Goal: Transaction & Acquisition: Purchase product/service

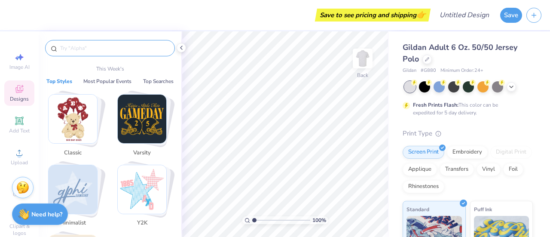
click at [107, 49] on input "text" at bounding box center [114, 48] width 110 height 9
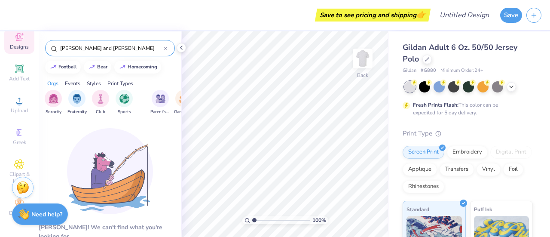
scroll to position [58, 0]
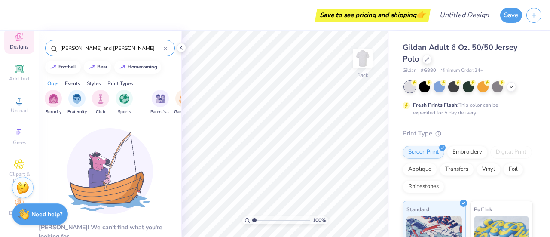
type input "[PERSON_NAME] and [PERSON_NAME]"
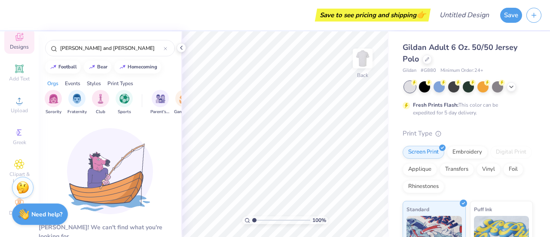
click at [22, 147] on div "Image AI Designs Add Text Upload Greek Clipart & logos Decorate" at bounding box center [19, 108] width 30 height 223
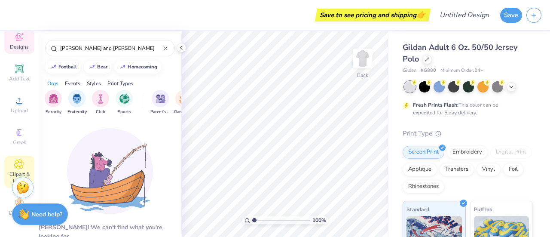
click at [17, 162] on icon at bounding box center [19, 164] width 4 height 4
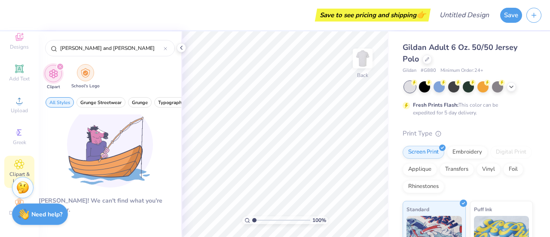
type input "[PERSON_NAME] and [PERSON_NAME]"
click at [83, 80] on div "filter for School's Logo" at bounding box center [85, 72] width 17 height 17
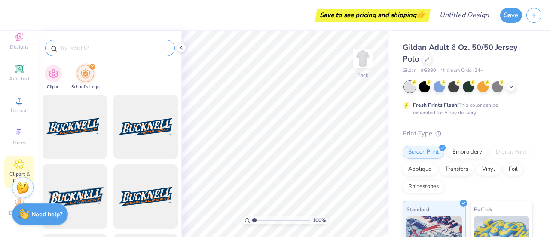
click at [86, 49] on input "text" at bounding box center [114, 48] width 110 height 9
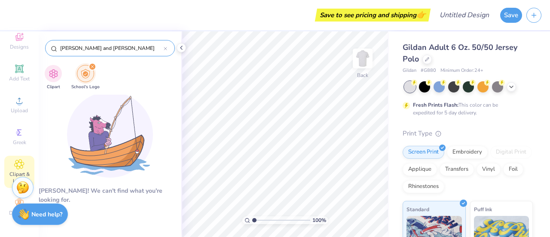
click at [133, 47] on input "[PERSON_NAME] and [PERSON_NAME]" at bounding box center [111, 48] width 104 height 9
type input "w"
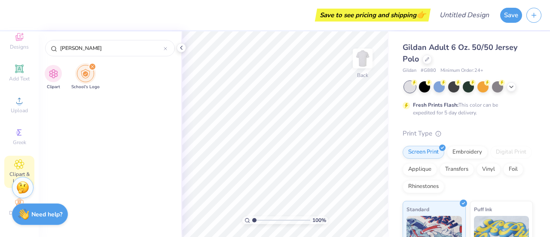
scroll to position [0, 0]
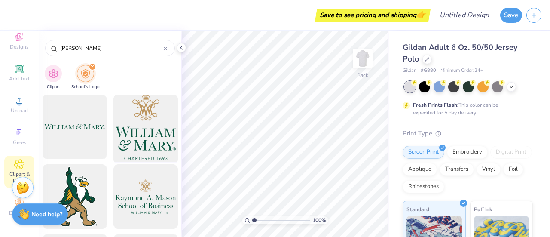
type input "[PERSON_NAME]"
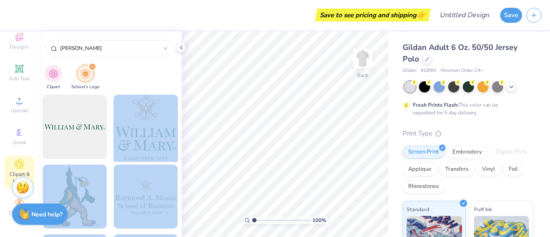
click at [250, 132] on div "Save to see pricing and shipping 👉 Design Title Save Image AI Designs Add Text …" at bounding box center [275, 118] width 550 height 237
click at [160, 123] on div at bounding box center [145, 127] width 71 height 71
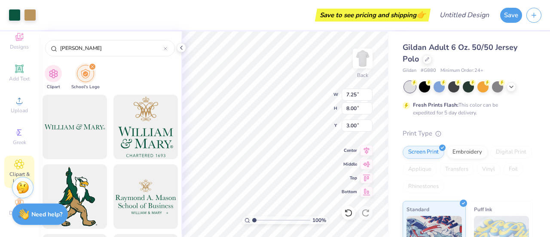
type input "4.03"
type input "4.45"
type input "3.41"
type input "3.76"
type input "2.82"
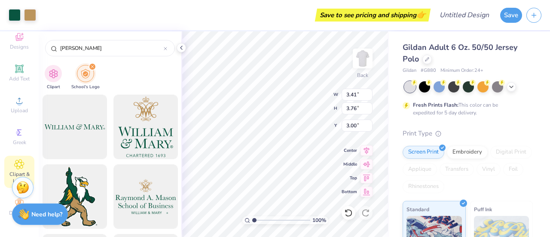
type input "3.11"
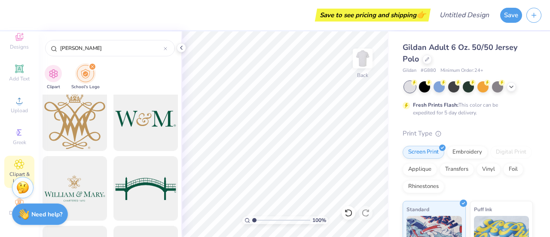
scroll to position [337, 0]
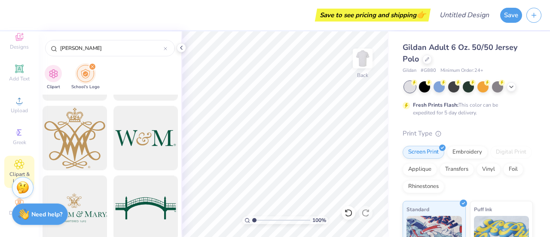
click at [84, 194] on div at bounding box center [74, 207] width 71 height 71
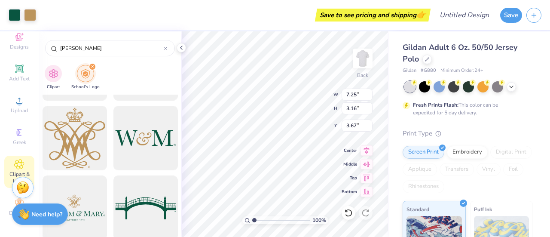
type input "3.67"
type input "5.85"
type input "2.55"
type input "4.30"
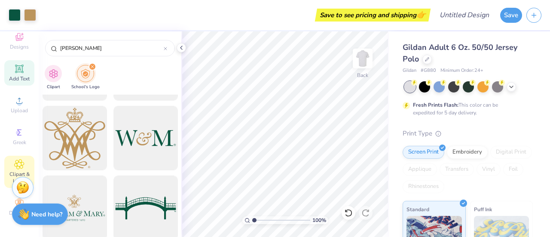
click at [22, 63] on div "Add Text" at bounding box center [19, 72] width 30 height 25
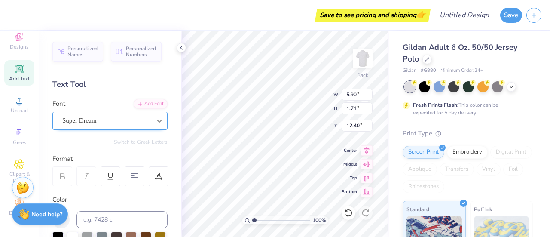
click at [152, 117] on div at bounding box center [159, 120] width 15 height 15
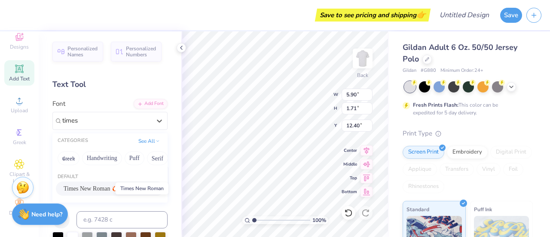
click at [94, 190] on span "Times New Roman" at bounding box center [87, 188] width 46 height 9
type input "times"
type input "6.16"
type input "1.64"
type input "12.29"
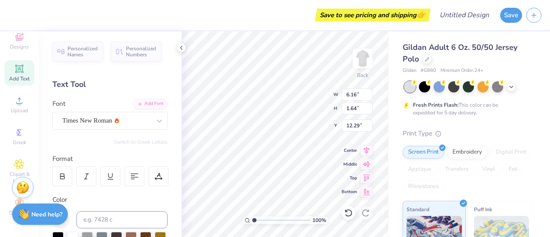
scroll to position [7, 1]
type textarea "T"
type textarea "P"
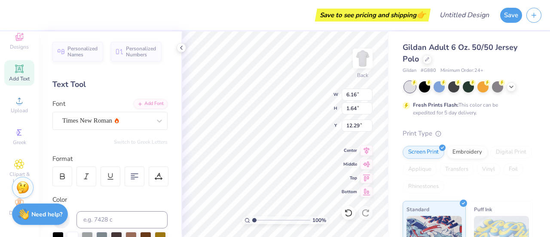
type textarea "PANHELLENIC cOUNCIL"
click at [128, 179] on div at bounding box center [135, 176] width 20 height 20
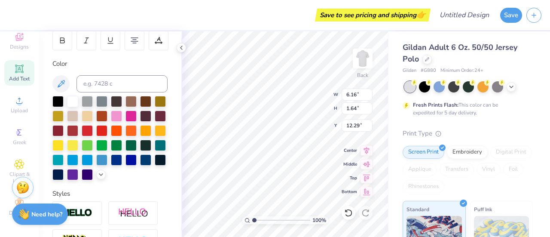
scroll to position [137, 0]
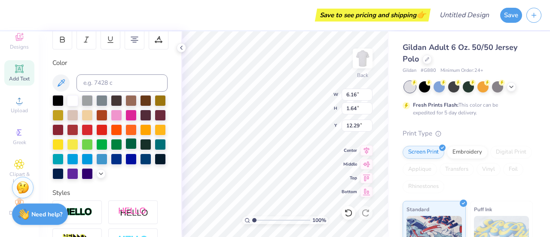
click at [126, 149] on div at bounding box center [131, 143] width 11 height 11
type textarea "PANHELLENIC COUNCIL"
click at [111, 149] on div at bounding box center [116, 143] width 11 height 11
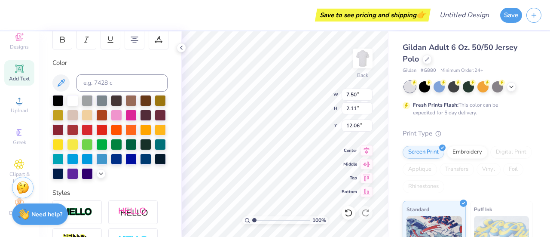
type input "4.43"
type input "1.25"
type input "7.55"
type input "3.21"
type input "0.90"
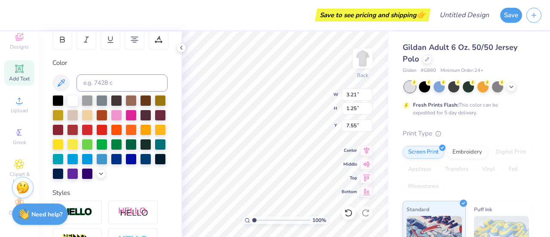
type input "7.53"
type input "4.21"
type input "1.19"
type input "7.22"
type textarea "PANHELLENICCOUNCIL"
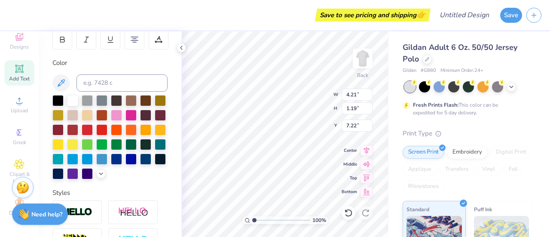
scroll to position [7, 3]
click at [305, 111] on div "100 % Back W 4.21 4.21 " H 1.19 1.19 " Y 7.22 7.22 " Center [GEOGRAPHIC_DATA]" at bounding box center [285, 134] width 208 height 206
type textarea "PANHELLENIC COUNCIL"
click at [70, 104] on div at bounding box center [72, 99] width 11 height 11
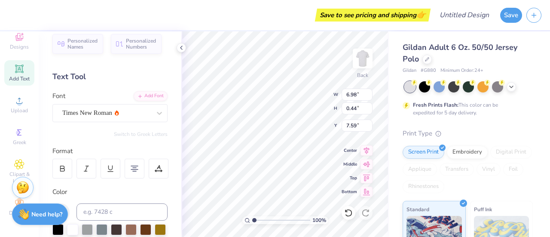
scroll to position [7, 0]
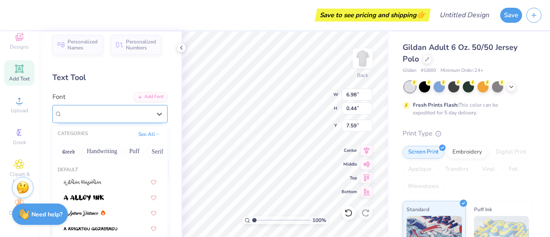
click at [130, 112] on div "Times New Roman" at bounding box center [106, 113] width 90 height 13
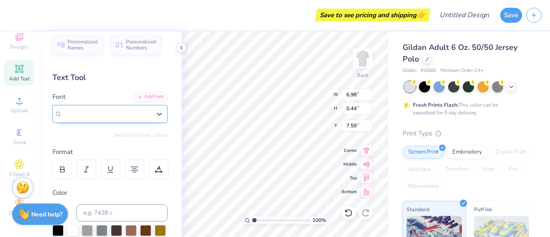
click at [118, 108] on div at bounding box center [106, 114] width 89 height 12
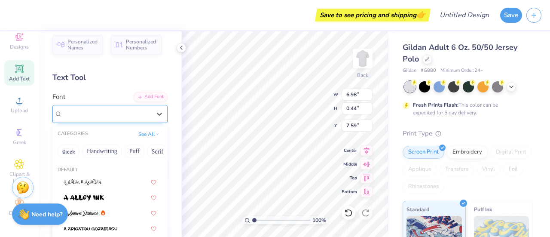
click at [118, 108] on div at bounding box center [106, 114] width 89 height 12
click at [138, 151] on button "Puff" at bounding box center [135, 151] width 20 height 14
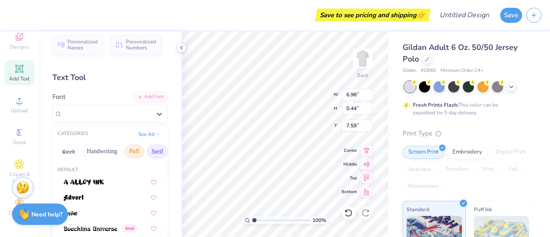
click at [155, 151] on button "Serif" at bounding box center [157, 151] width 21 height 14
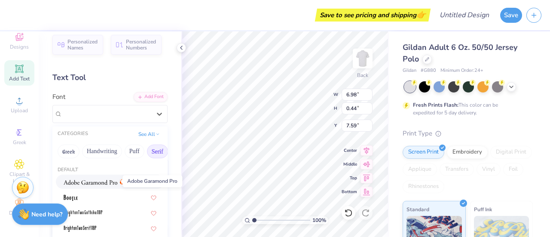
click at [95, 179] on img at bounding box center [91, 182] width 54 height 6
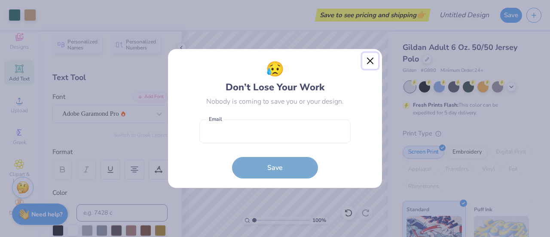
click at [367, 62] on button "Close" at bounding box center [371, 61] width 16 height 16
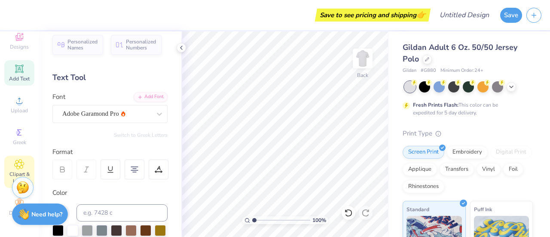
click at [27, 156] on div "Clipart & logos" at bounding box center [19, 172] width 30 height 32
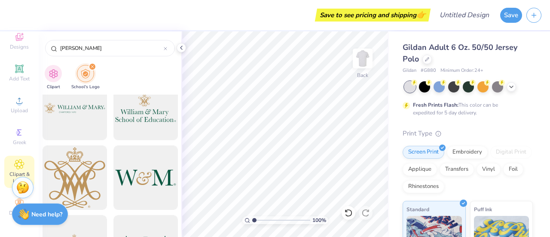
scroll to position [307, 0]
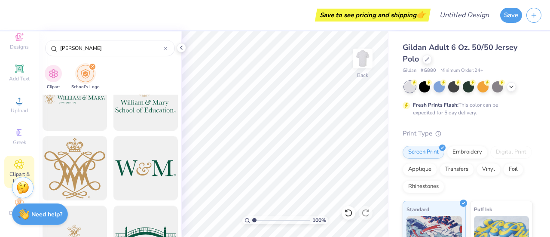
drag, startPoint x: 175, startPoint y: 115, endPoint x: 175, endPoint y: 120, distance: 5.6
click at [175, 120] on div at bounding box center [110, 166] width 143 height 142
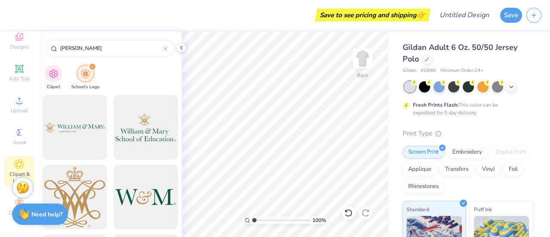
scroll to position [288, 0]
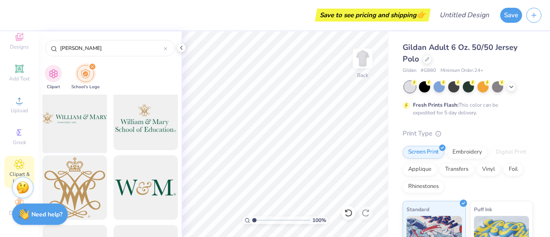
click at [89, 134] on div at bounding box center [74, 118] width 71 height 71
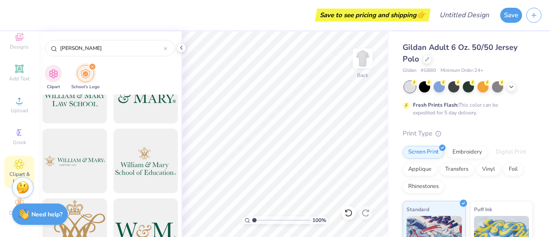
scroll to position [254, 0]
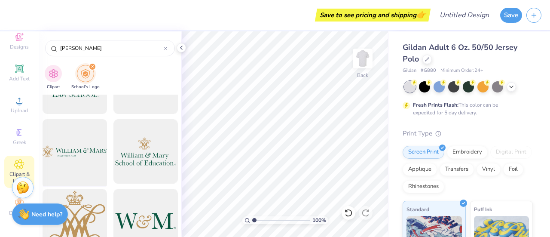
click at [73, 149] on div at bounding box center [74, 151] width 71 height 71
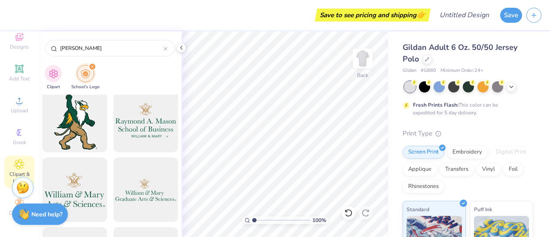
scroll to position [0, 0]
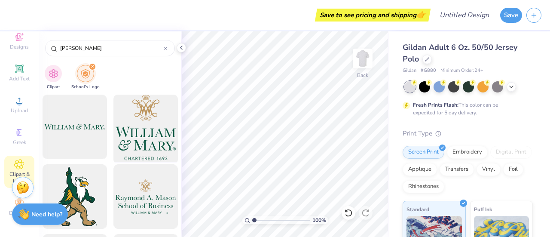
click at [157, 121] on div at bounding box center [145, 127] width 71 height 71
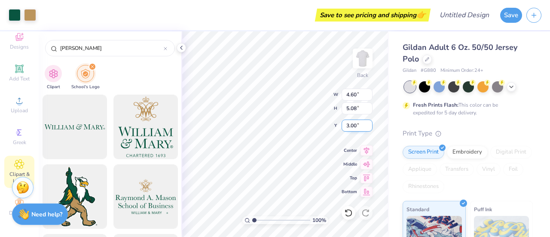
type input "4.60"
type input "5.08"
type input "4.16"
type input "4.60"
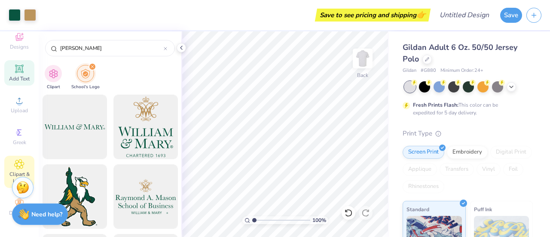
click at [24, 75] on span "Add Text" at bounding box center [19, 78] width 21 height 7
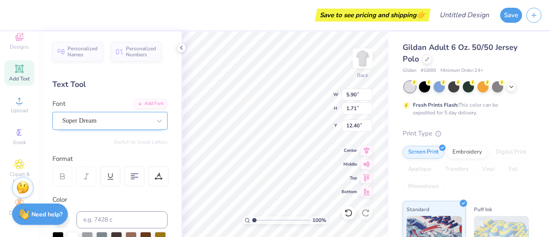
click at [118, 117] on div "Super Dream" at bounding box center [106, 120] width 90 height 13
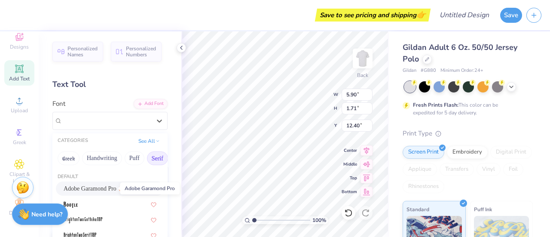
click at [99, 188] on span "Adobe Garamond Pro" at bounding box center [90, 188] width 53 height 9
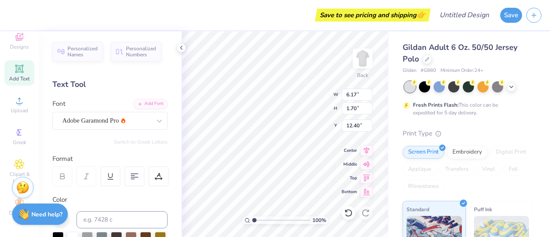
type input "6.17"
type input "1.70"
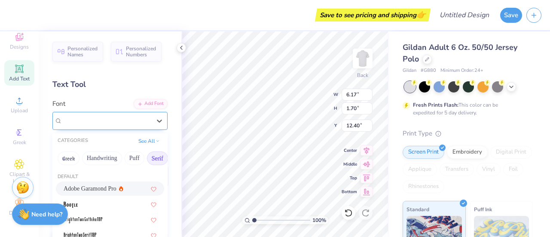
click at [127, 122] on div "Adobe Garamond Pro" at bounding box center [106, 120] width 90 height 13
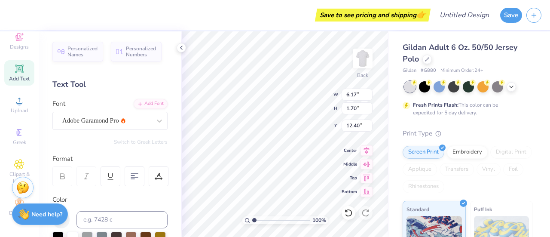
scroll to position [7, 2]
type textarea "T"
type textarea "PANHELLENIC COUNCIL"
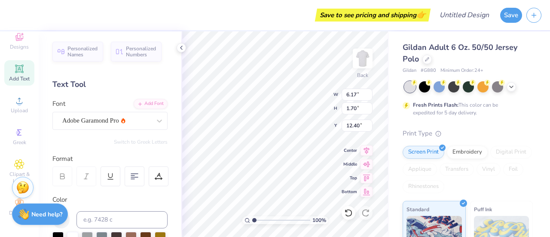
drag, startPoint x: 550, startPoint y: 71, endPoint x: 548, endPoint y: 54, distance: 17.3
click at [548, 54] on div "Gildan Adult 6 Oz. 50/50 Jersey Polo Gildan # G880 Minimum Order: 24 + Fresh Pr…" at bounding box center [469, 134] width 161 height 206
type input "7.51"
type input "2.10"
type input "12.20"
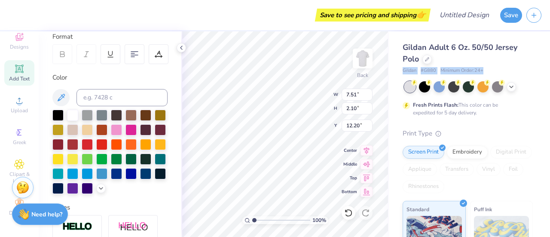
scroll to position [123, 0]
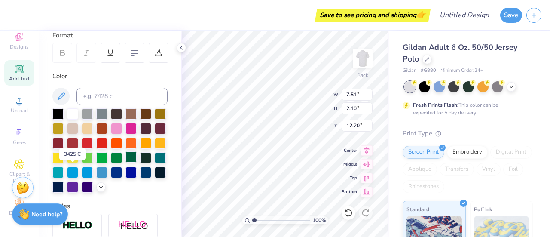
click at [126, 163] on div at bounding box center [131, 156] width 11 height 11
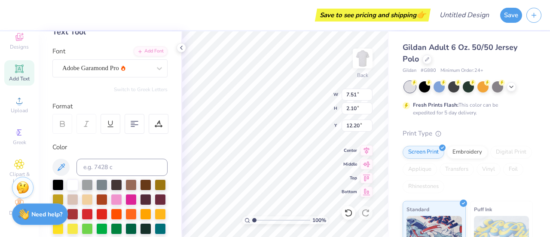
scroll to position [34, 0]
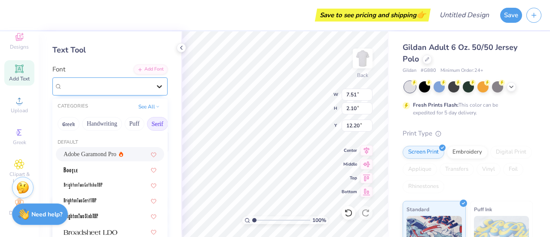
click at [155, 84] on icon at bounding box center [159, 86] width 9 height 9
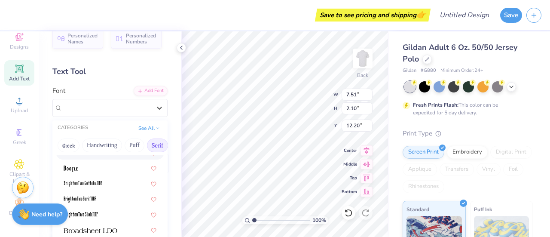
scroll to position [0, 0]
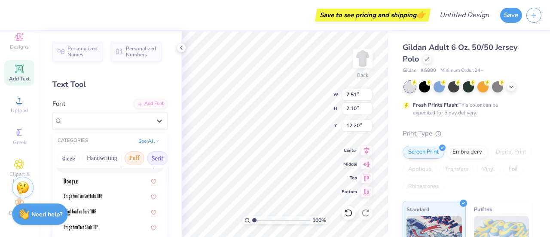
click at [132, 154] on button "Puff" at bounding box center [135, 158] width 20 height 14
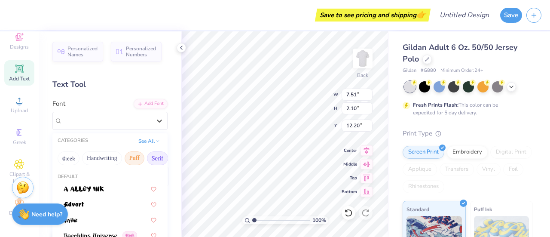
click at [152, 155] on button "Serif" at bounding box center [157, 158] width 21 height 14
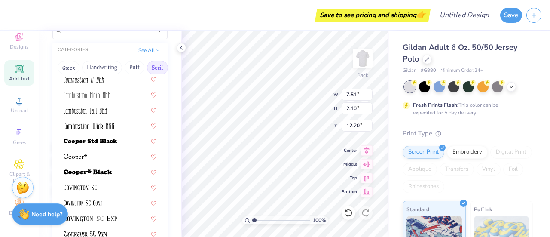
scroll to position [330, 0]
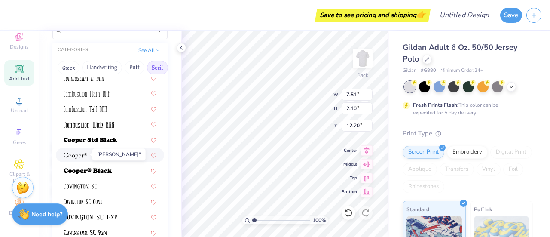
click at [79, 153] on img at bounding box center [76, 156] width 24 height 6
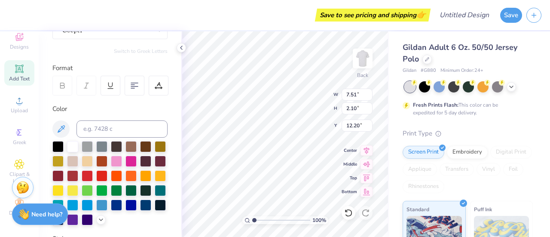
type input "7.50"
type input "2.03"
type input "12.24"
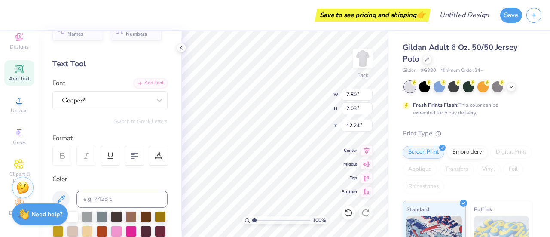
scroll to position [18, 0]
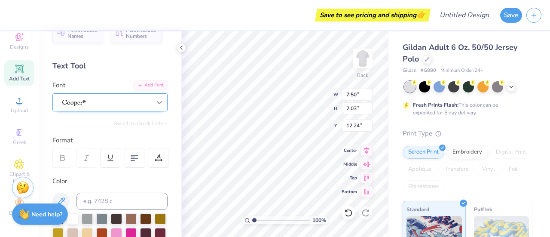
click at [155, 104] on icon at bounding box center [159, 102] width 9 height 9
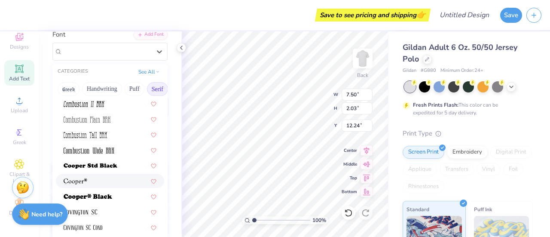
scroll to position [327, 0]
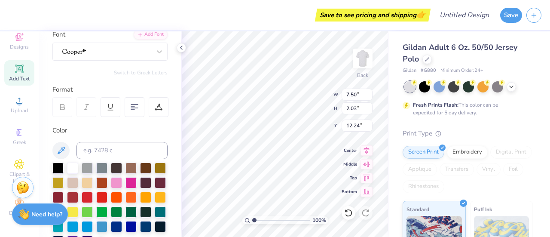
type input "5.32"
type input "1.44"
type input "8.23"
type input "4.16"
type input "4.60"
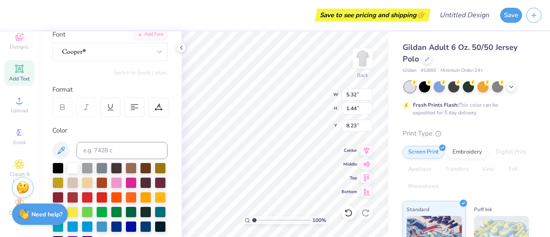
type input "3.00"
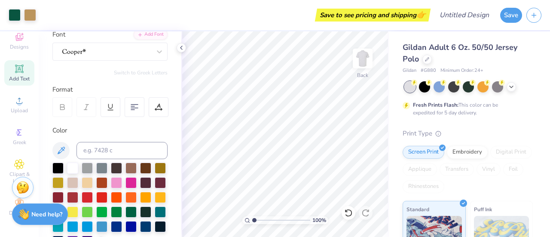
scroll to position [0, 0]
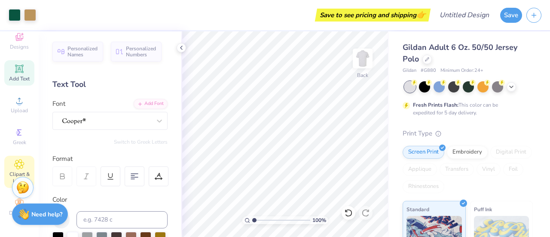
click at [20, 160] on icon at bounding box center [19, 164] width 9 height 9
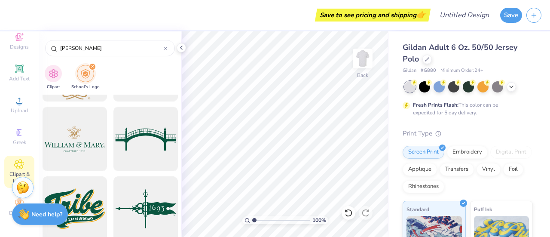
scroll to position [404, 0]
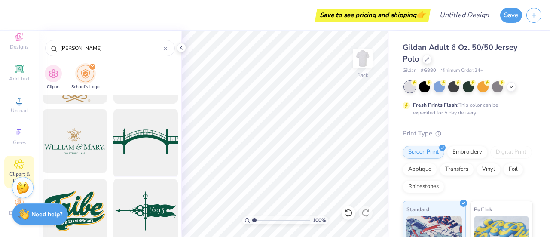
click at [150, 137] on div at bounding box center [145, 141] width 71 height 71
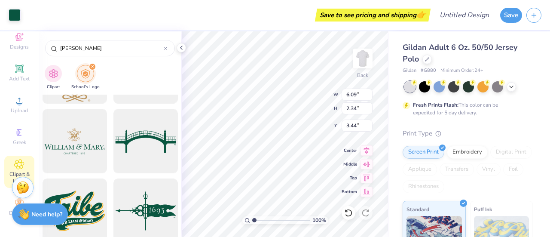
type input "6.09"
type input "2.34"
type input "4.34"
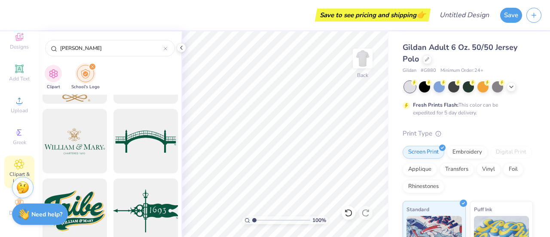
click at [146, 205] on div at bounding box center [145, 210] width 71 height 71
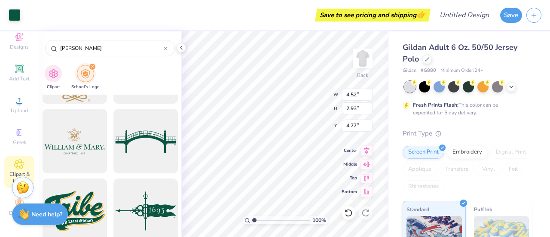
type input "4.52"
type input "2.93"
type input "4.10"
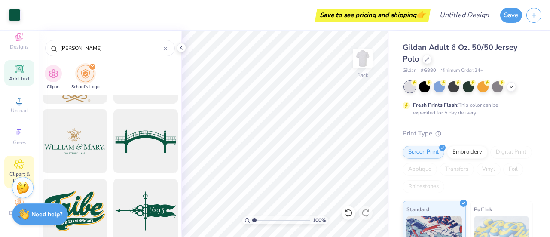
click at [23, 68] on div "Add Text" at bounding box center [19, 72] width 30 height 25
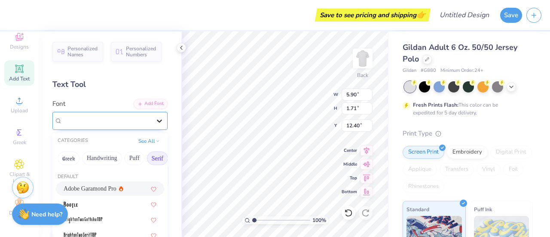
click at [152, 121] on div at bounding box center [159, 120] width 15 height 15
click at [105, 183] on div "Adobe Garamond Pro" at bounding box center [110, 188] width 108 height 14
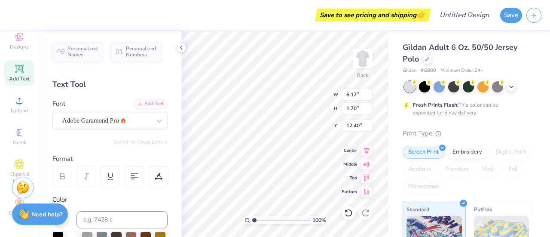
type input "6.17"
type input "1.70"
type textarea "Panhellenic Council"
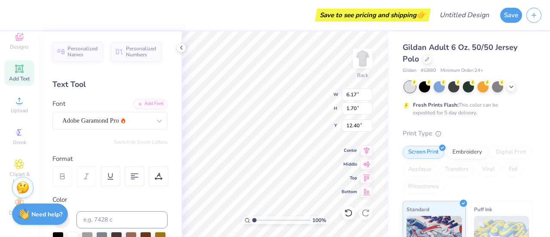
type input "1.24"
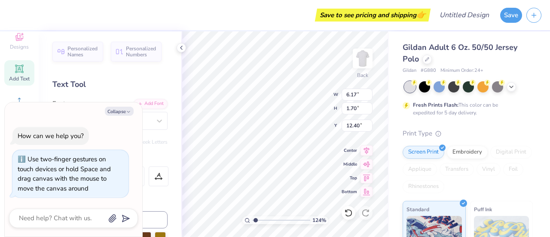
type textarea "x"
click at [255, 217] on input "range" at bounding box center [281, 220] width 58 height 8
type input "1.43"
click at [257, 217] on input "range" at bounding box center [281, 220] width 58 height 8
type textarea "x"
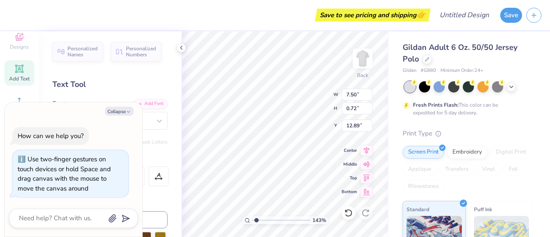
scroll to position [7, 1]
type textarea "Panhellenic Council"
type textarea "x"
type textarea "Panhellenic Council"
type textarea "x"
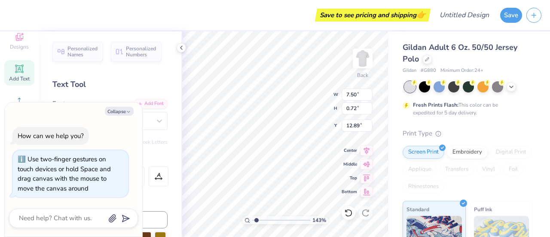
type textarea "Panhellenic Council"
type textarea "x"
type textarea "Panhellenic Council"
type textarea "x"
type textarea "Panhellenic Council"
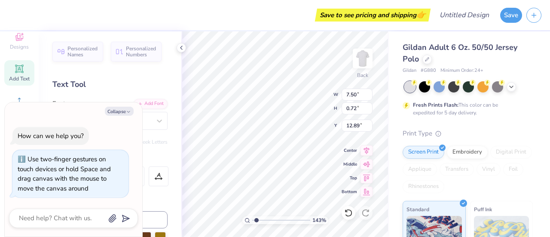
type textarea "x"
type textarea "Panhellenic Council"
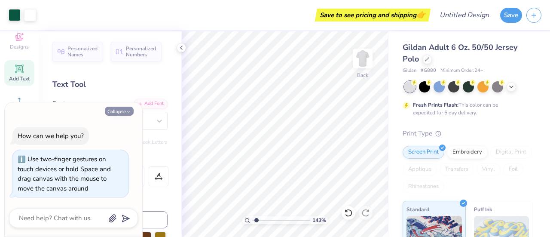
click at [124, 111] on button "Collapse" at bounding box center [119, 111] width 29 height 9
type textarea "x"
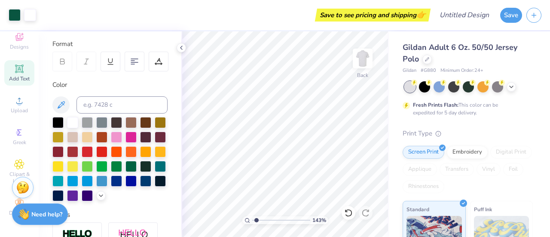
scroll to position [120, 0]
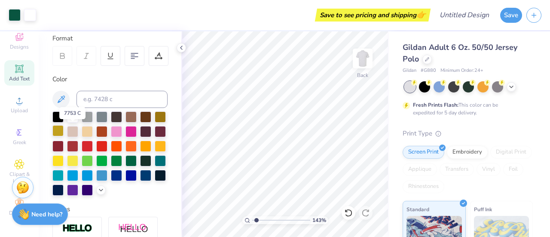
click at [64, 131] on div at bounding box center [57, 130] width 11 height 11
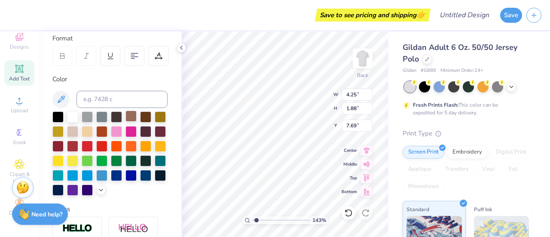
type input "7.69"
click at [111, 166] on div at bounding box center [116, 159] width 11 height 11
click at [111, 98] on input at bounding box center [122, 99] width 91 height 17
type input "3"
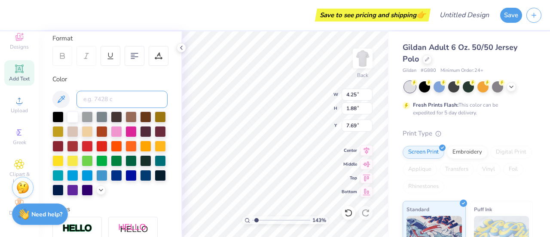
scroll to position [0, 0]
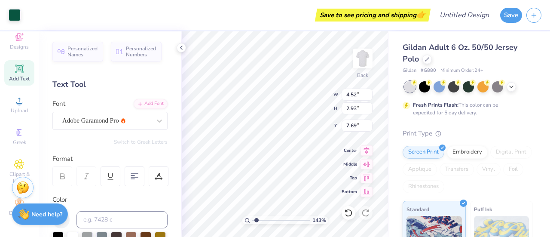
type input "4.52"
type input "2.93"
type input "4.10"
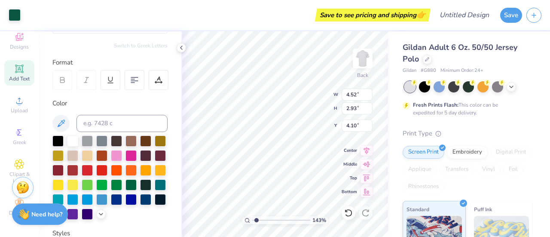
scroll to position [119, 0]
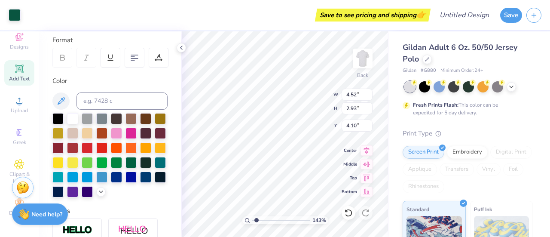
type input "4.25"
type input "1.88"
type input "7.69"
click at [131, 103] on input at bounding box center [122, 100] width 91 height 17
type input "343"
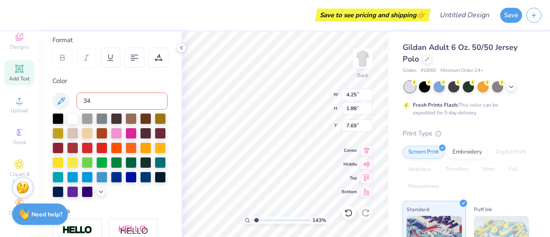
type input "343"
type input "c"
type input "343"
type input "c"
type input "343"
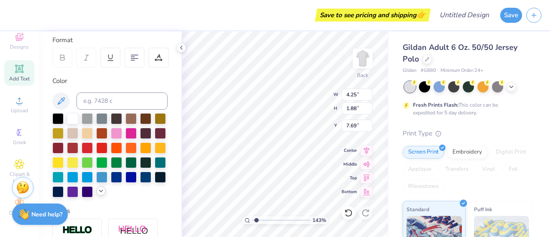
click at [98, 194] on icon at bounding box center [101, 190] width 7 height 7
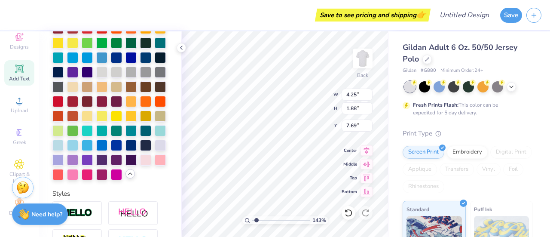
scroll to position [227, 0]
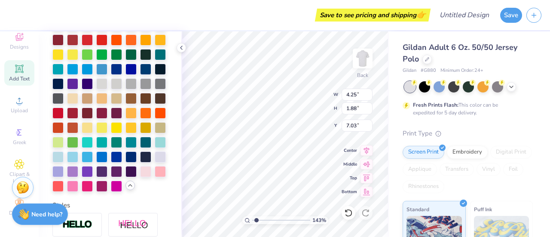
type input "7.03"
type input "1.87"
type input "0.83"
type textarea "Panhellenic Council"
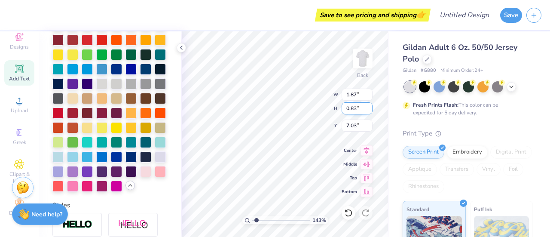
scroll to position [7, 3]
click at [394, 122] on div "Gildan Adult 6 Oz. 50/50 Jersey Polo Gildan # G880 Minimum Order: 24 + Fresh Pr…" at bounding box center [469, 213] width 161 height 364
type input "3.42"
type input "0.32"
type input "6.87"
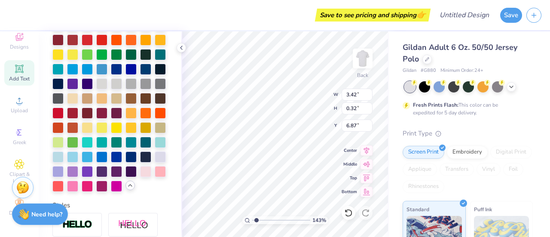
type input "4.93"
type input "0.46"
type input "7.03"
type input "7.34"
type input "4.52"
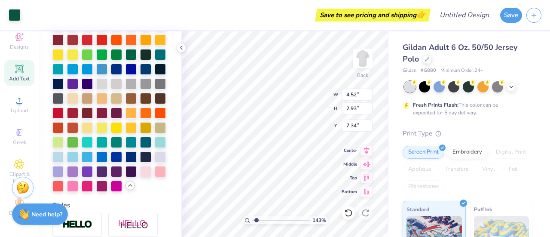
type input "2.93"
type input "4.10"
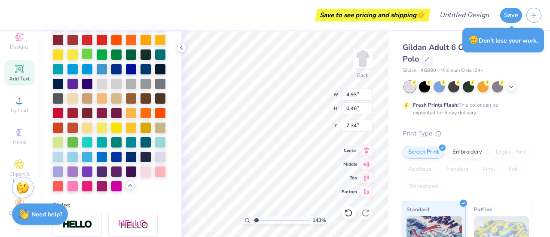
type textarea "Panhellenic Council"
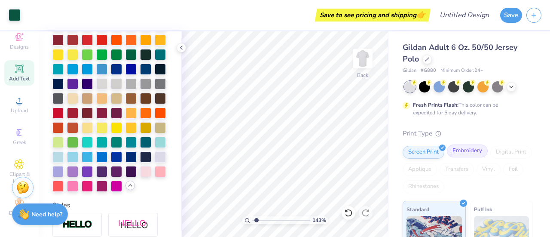
click at [472, 157] on div "Embroidery" at bounding box center [467, 150] width 41 height 13
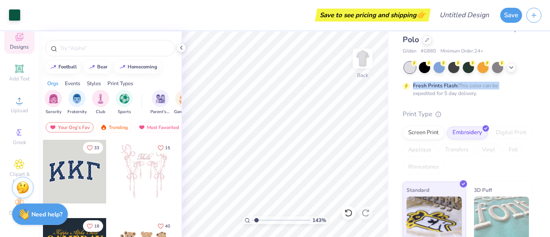
scroll to position [0, 0]
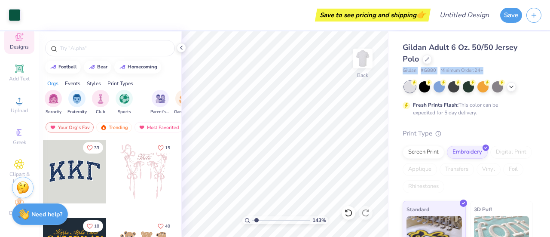
drag, startPoint x: 550, startPoint y: 70, endPoint x: 546, endPoint y: 57, distance: 13.5
click at [546, 57] on div "Gildan Adult 6 Oz. 50/50 Jersey Polo Gildan # G880 Minimum Order: 24 + Fresh Pr…" at bounding box center [469, 134] width 161 height 206
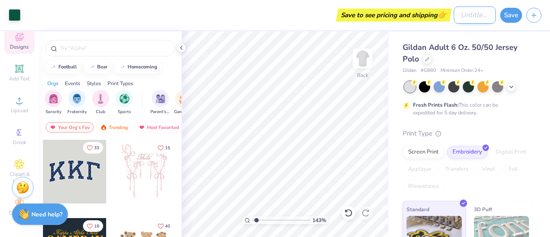
click at [464, 18] on input "Design Title" at bounding box center [475, 14] width 42 height 17
type input "p"
type input "polo"
click at [510, 22] on div "Save" at bounding box center [512, 15] width 22 height 15
click at [508, 17] on button "Save" at bounding box center [512, 13] width 22 height 15
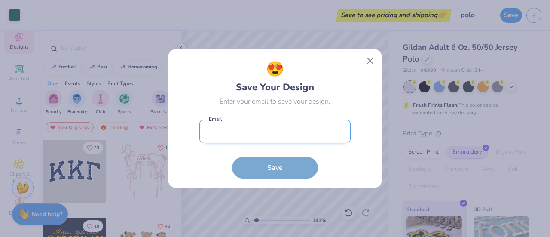
click at [309, 129] on input "email" at bounding box center [275, 132] width 151 height 24
type input "[EMAIL_ADDRESS][DOMAIN_NAME]"
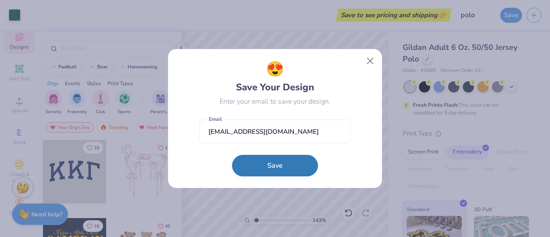
click at [303, 161] on button "Save" at bounding box center [275, 166] width 86 height 22
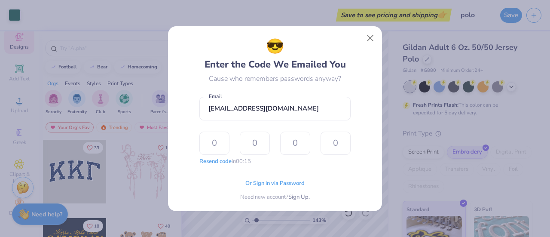
type input "1"
type input "2"
type input "9"
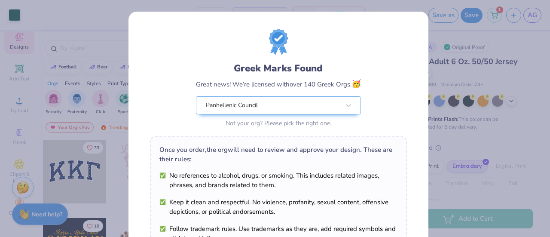
click at [453, 106] on div "Greek Marks Found Great news! We’re licensed with over 140 Greek Orgs. 🥳 Panhel…" at bounding box center [275, 118] width 550 height 237
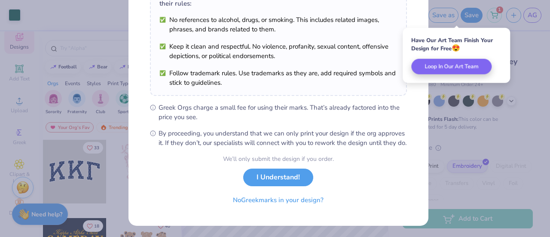
scroll to position [164, 0]
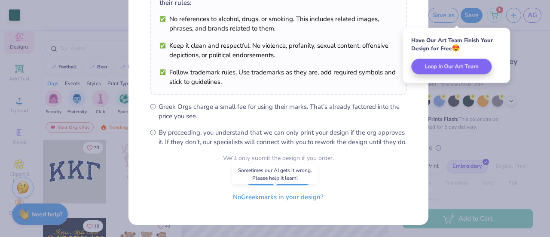
click at [274, 193] on button "No Greek marks in your design?" at bounding box center [278, 197] width 105 height 18
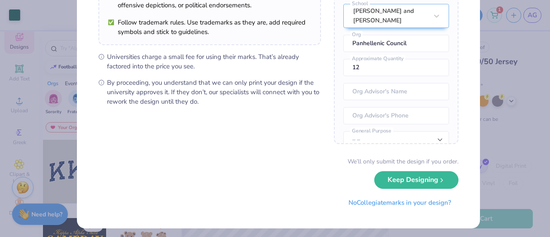
scroll to position [136, 0]
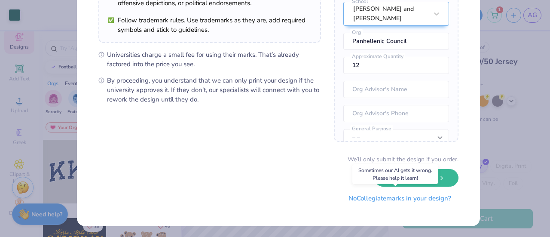
click at [415, 196] on button "No Collegiate marks in your design?" at bounding box center [399, 199] width 117 height 18
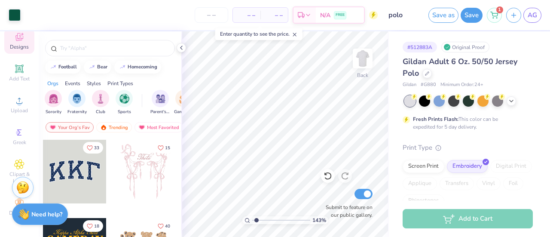
scroll to position [38, 0]
click at [227, 12] on input "number" at bounding box center [212, 14] width 34 height 15
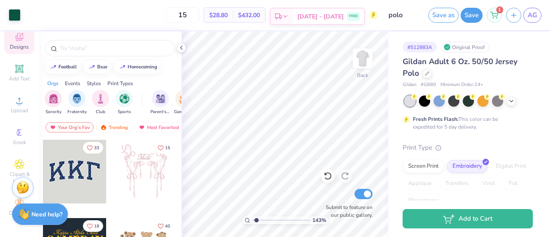
type input "15"
click at [332, 12] on span "[DATE] - [DATE]" at bounding box center [321, 16] width 46 height 9
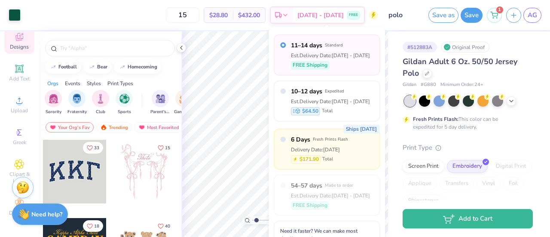
click at [358, 154] on div "Ships [DATE] 6 Days Fresh Prints Flash Delivery Date: [DATE] $171.90 Total" at bounding box center [327, 149] width 106 height 41
radio input "false"
radio input "true"
type input "24"
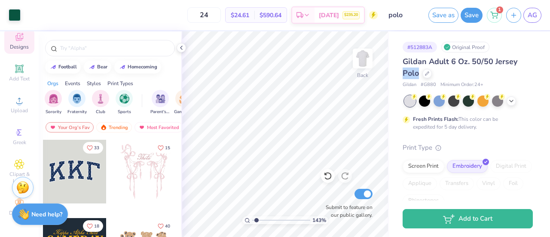
drag, startPoint x: 550, startPoint y: 75, endPoint x: 546, endPoint y: 55, distance: 20.6
click at [546, 55] on div "# 512883A Original Proof Gildan Adult 6 Oz. 50/50 Jersey Polo Gildan # G880 Min…" at bounding box center [469, 115] width 161 height 169
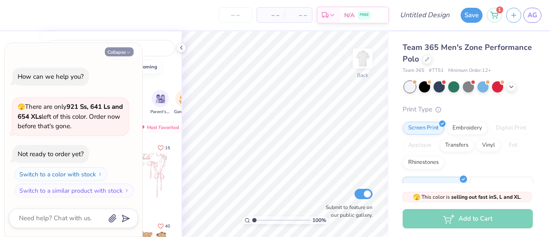
click at [120, 49] on button "Collapse" at bounding box center [119, 51] width 29 height 9
type textarea "x"
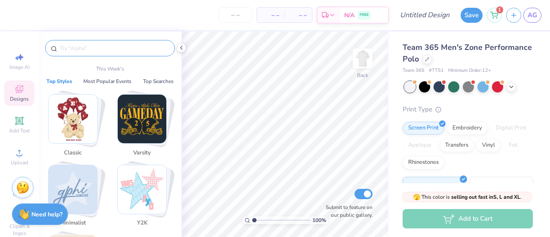
click at [120, 49] on input "text" at bounding box center [114, 48] width 110 height 9
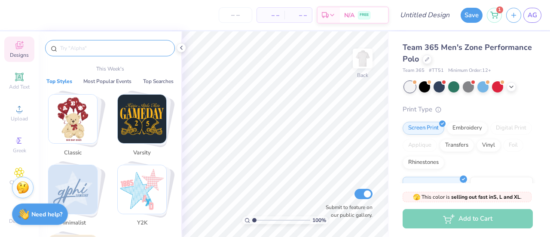
scroll to position [58, 0]
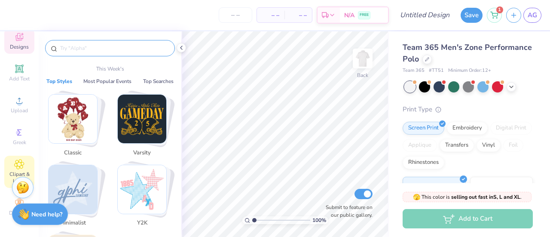
click at [26, 156] on div "Clipart & logos" at bounding box center [19, 172] width 30 height 32
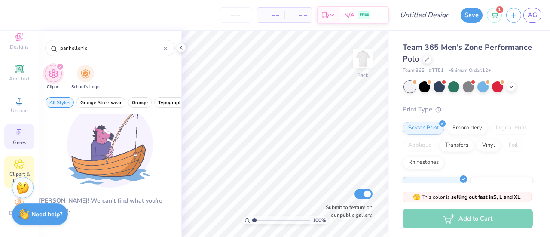
type input "panhellenic"
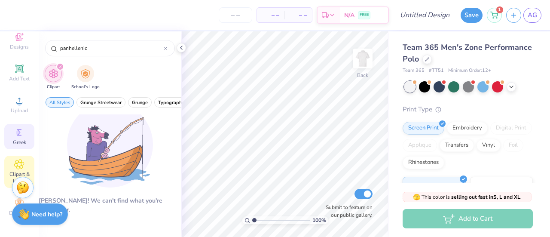
click at [22, 127] on div "Greek" at bounding box center [19, 136] width 30 height 25
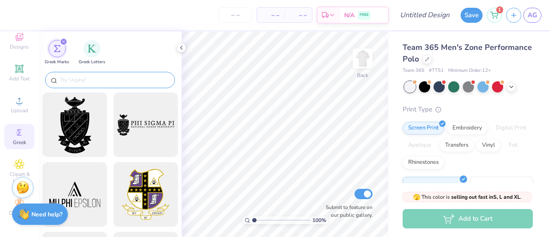
click at [98, 78] on input "text" at bounding box center [114, 80] width 110 height 9
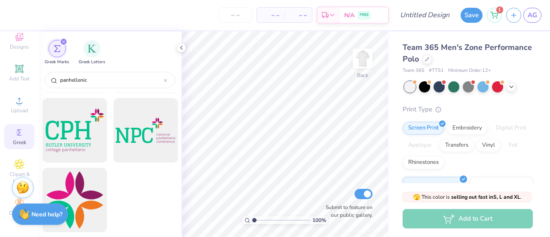
scroll to position [0, 0]
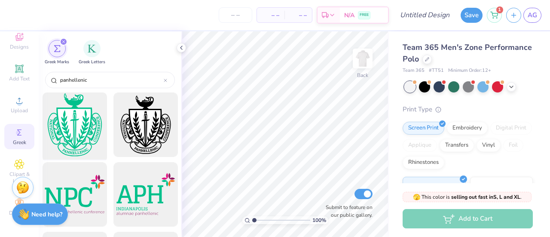
type input "panhellenic"
click at [82, 128] on div at bounding box center [74, 124] width 71 height 71
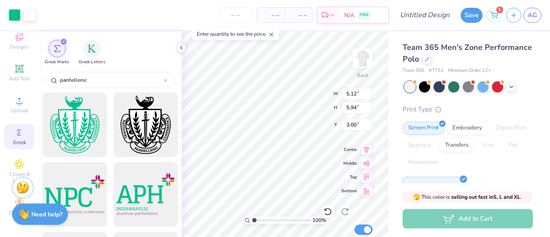
type input "5.12"
type input "5.94"
type input "4.47"
type input "5.19"
type input "3.31"
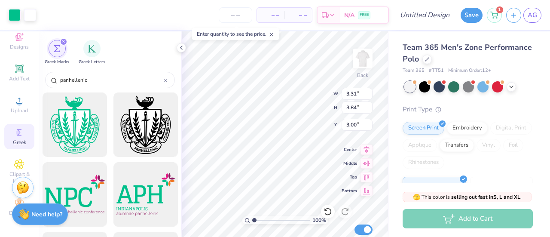
type input "3.84"
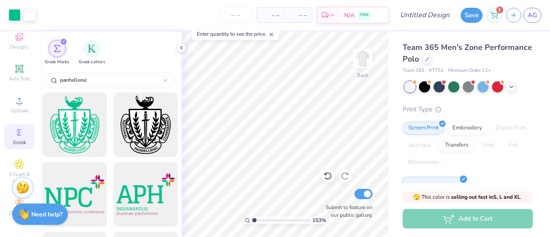
type input "1"
click at [254, 221] on input "range" at bounding box center [281, 220] width 58 height 8
click at [429, 89] on div at bounding box center [424, 85] width 11 height 11
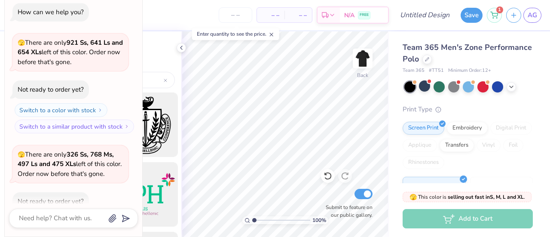
type textarea "x"
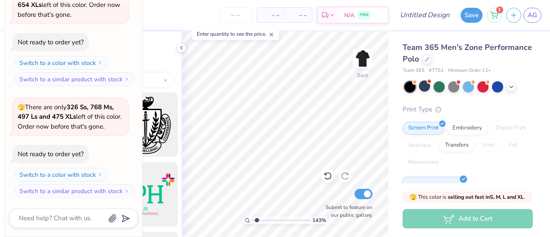
type input "1.48"
click at [257, 224] on input "range" at bounding box center [281, 220] width 58 height 8
click at [512, 87] on icon at bounding box center [511, 86] width 7 height 7
click at [511, 87] on div at bounding box center [512, 85] width 11 height 11
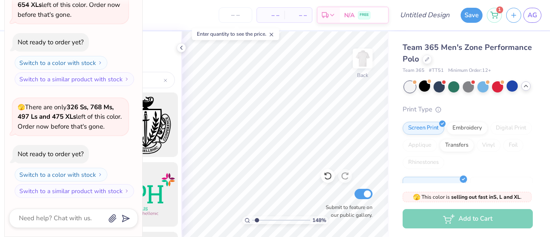
type textarea "x"
drag, startPoint x: 259, startPoint y: 221, endPoint x: 249, endPoint y: 224, distance: 10.5
type input "1"
click at [252, 224] on input "range" at bounding box center [281, 220] width 58 height 8
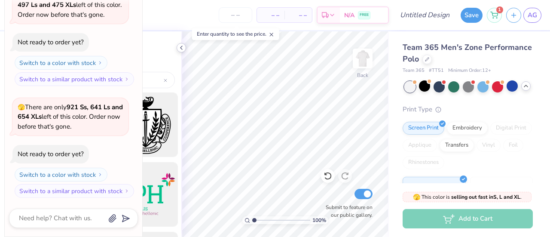
click at [180, 43] on div at bounding box center [181, 47] width 9 height 9
type textarea "x"
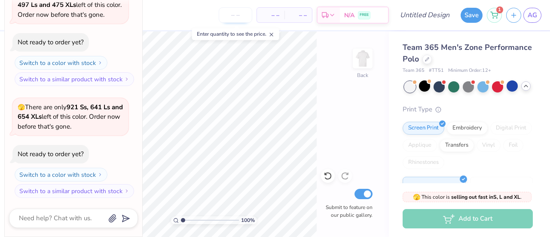
click at [237, 15] on input "number" at bounding box center [236, 14] width 34 height 15
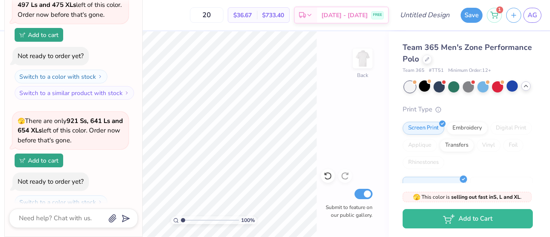
type input "20"
click at [317, 16] on div "Est. Delivery" at bounding box center [306, 16] width 22 height 15
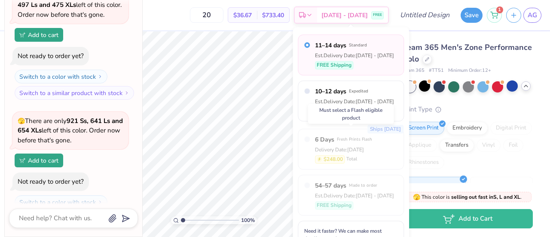
click at [335, 138] on label "6 Days Fresh Prints Flash" at bounding box center [343, 139] width 57 height 9
click at [311, 140] on div "Ships in 2 Days 6 Days Fresh Prints Flash Delivery Date: Sep 5 $248.00 Total" at bounding box center [351, 149] width 106 height 41
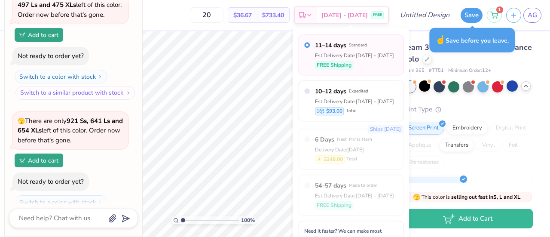
click at [103, 94] on button "Switch to a similar product with stock" at bounding box center [75, 93] width 120 height 14
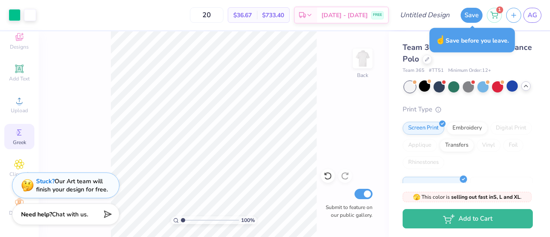
type textarea "x"
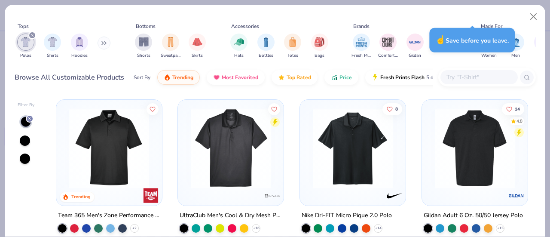
click at [469, 142] on img at bounding box center [475, 148] width 89 height 80
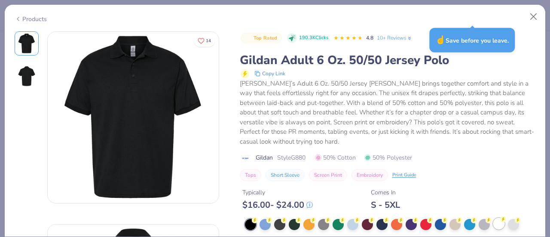
click at [496, 221] on div at bounding box center [499, 223] width 11 height 11
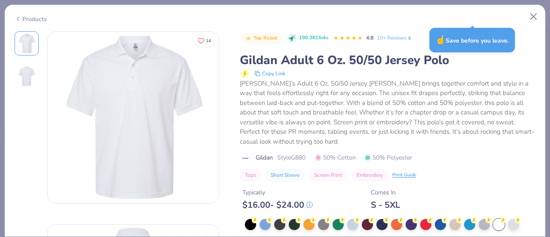
click at [495, 31] on div "☝️ Save before you leave." at bounding box center [473, 40] width 86 height 25
drag, startPoint x: 495, startPoint y: 31, endPoint x: 538, endPoint y: 16, distance: 45.7
click at [538, 16] on body "Art colors 20 $36.67 Per Item $733.40 Total Est. Delivery Sep 9 - 12 FREE Desig…" at bounding box center [275, 118] width 550 height 237
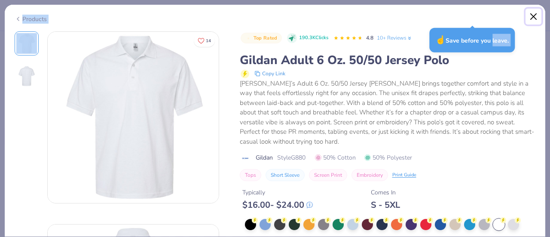
click at [538, 16] on button "Close" at bounding box center [534, 17] width 16 height 16
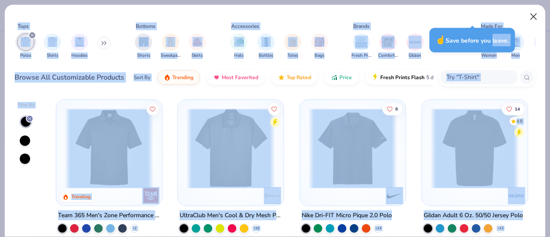
click at [533, 18] on button "Close" at bounding box center [534, 17] width 16 height 16
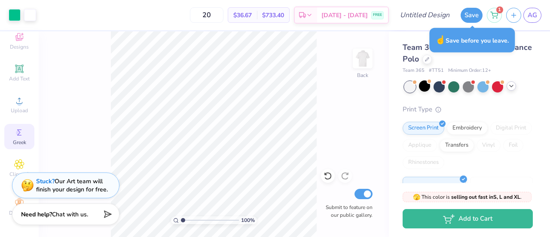
click at [333, 98] on div "100 % Back Submit to feature on our public gallery." at bounding box center [214, 134] width 350 height 206
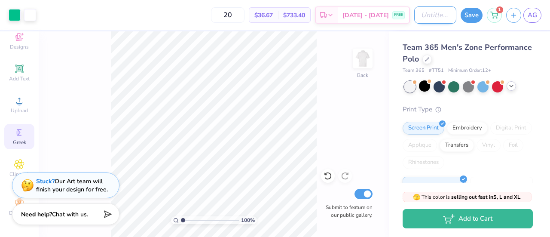
click at [431, 17] on input "Design Title" at bounding box center [436, 14] width 42 height 17
type input "polo 2"
click at [476, 16] on button "Save" at bounding box center [472, 13] width 22 height 15
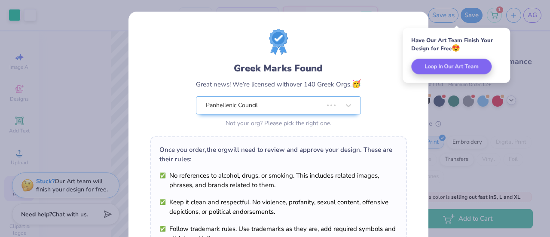
click at [307, 58] on body "Art colors 20 $36.67 Per Item $733.40 Total Est. Delivery Sep 9 - 12 FREE Desig…" at bounding box center [275, 118] width 550 height 237
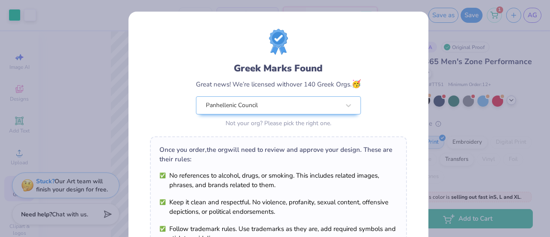
click at [113, 64] on div "Greek Marks Found Great news! We’re licensed with over 140 Greek Orgs. 🥳 Panhel…" at bounding box center [275, 118] width 550 height 237
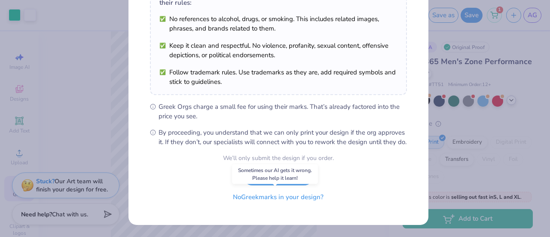
click at [288, 199] on button "No Greek marks in your design?" at bounding box center [278, 197] width 105 height 18
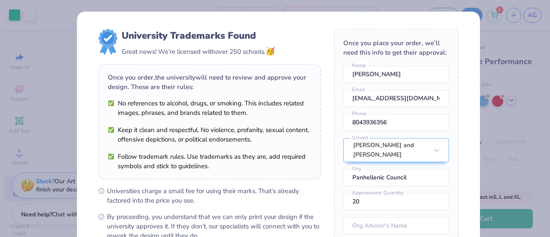
scroll to position [136, 0]
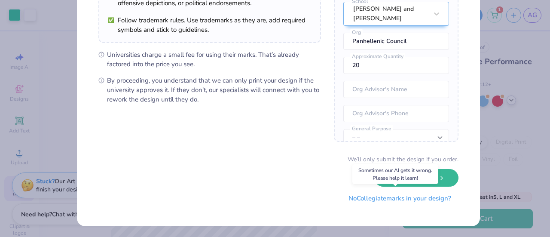
click at [377, 200] on button "No Collegiate marks in your design?" at bounding box center [399, 199] width 117 height 18
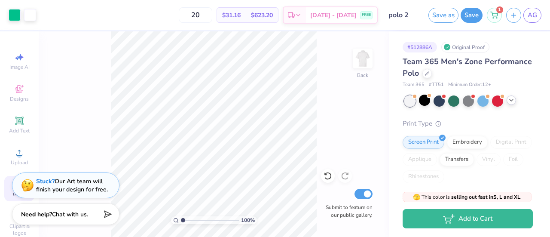
scroll to position [38, 0]
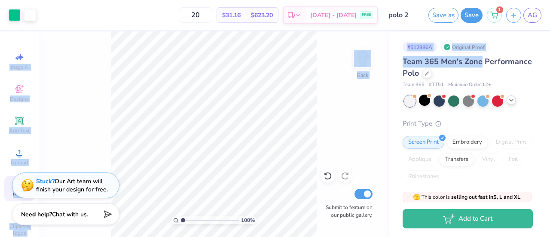
drag, startPoint x: 550, startPoint y: 57, endPoint x: 550, endPoint y: 25, distance: 32.3
click at [550, 25] on div "Art colors 20 $31.16 Per Item $623.20 Total Est. Delivery Sep 9 - 12 FREE Desig…" at bounding box center [275, 118] width 550 height 237
click at [84, 109] on div "100 % Back Submit to feature on our public gallery." at bounding box center [214, 134] width 350 height 206
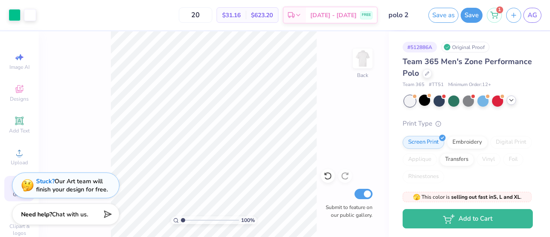
click at [84, 109] on div "100 % Back Submit to feature on our public gallery." at bounding box center [214, 134] width 350 height 206
click at [509, 100] on icon at bounding box center [511, 100] width 7 height 7
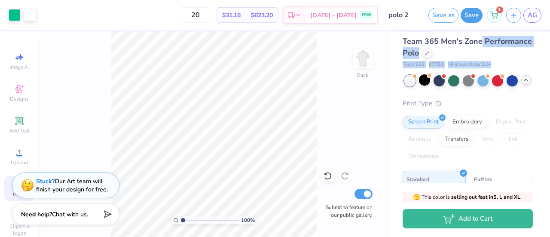
drag, startPoint x: 550, startPoint y: 62, endPoint x: 550, endPoint y: 69, distance: 7.3
click at [550, 69] on div "# 512886A Original Proof Team 365 Men's Zone Performance Polo Team 365 # TT51 M…" at bounding box center [469, 107] width 161 height 152
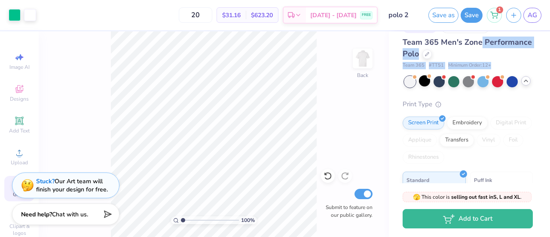
click at [504, 56] on div "Team 365 Men's Zone Performance Polo" at bounding box center [468, 48] width 130 height 23
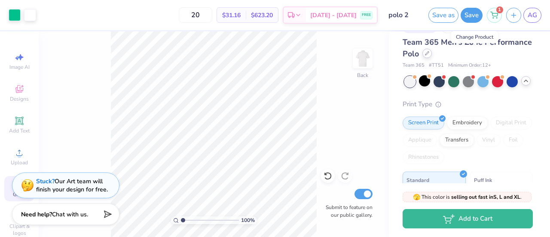
click at [432, 53] on div at bounding box center [427, 53] width 9 height 9
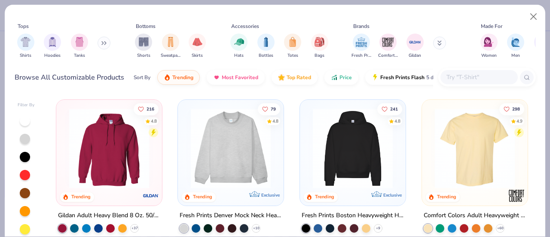
click at [98, 43] on div "Shirts Hoodies Tanks" at bounding box center [64, 46] width 99 height 32
click at [100, 46] on button at bounding box center [104, 43] width 13 height 13
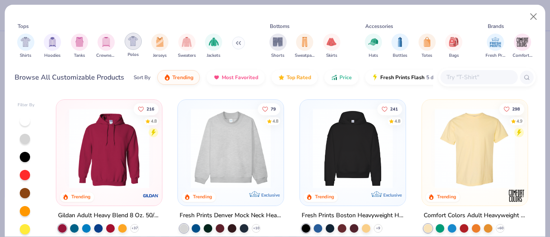
click at [135, 45] on img "filter for Polos" at bounding box center [133, 41] width 10 height 10
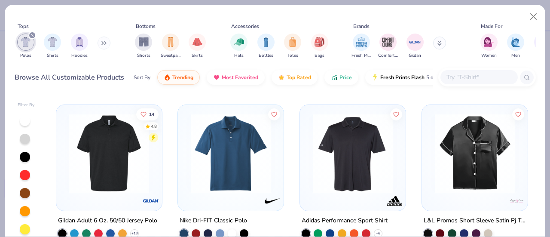
scroll to position [144, 0]
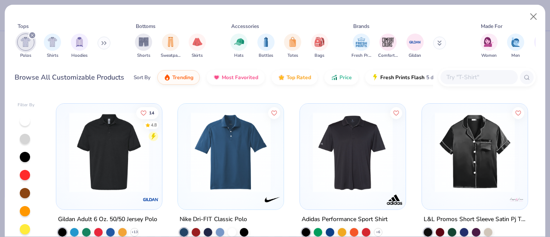
click at [89, 149] on img at bounding box center [109, 152] width 89 height 80
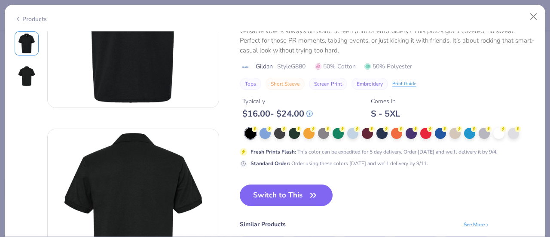
scroll to position [97, 0]
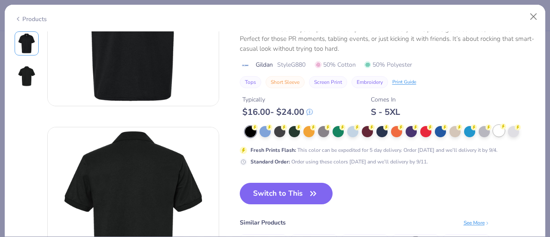
click at [497, 133] on div at bounding box center [499, 130] width 11 height 11
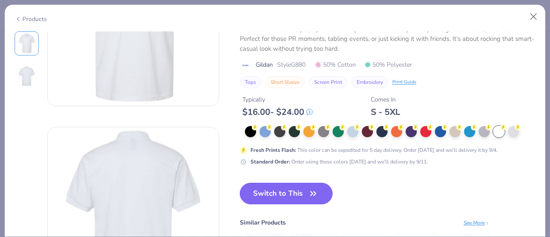
click at [313, 194] on icon "button" at bounding box center [313, 193] width 5 height 4
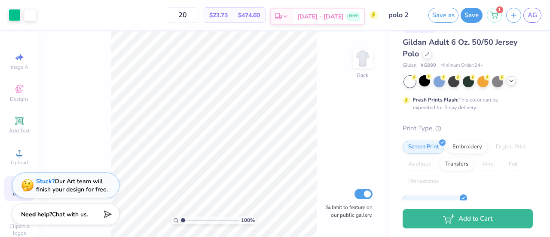
click at [293, 13] on div "Est. Delivery" at bounding box center [282, 16] width 22 height 15
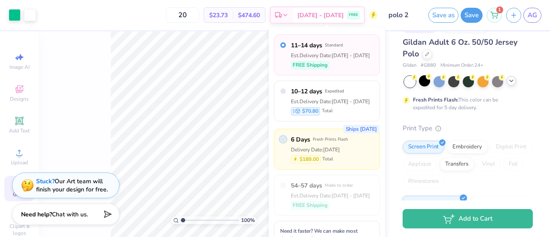
click at [284, 137] on input "radio" at bounding box center [283, 140] width 6 height 6
radio input "true"
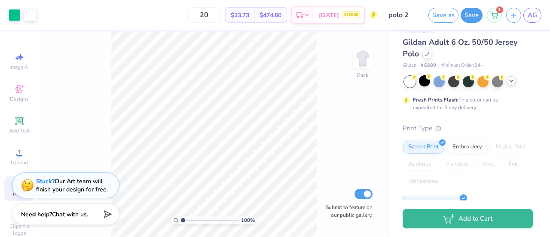
type input "24"
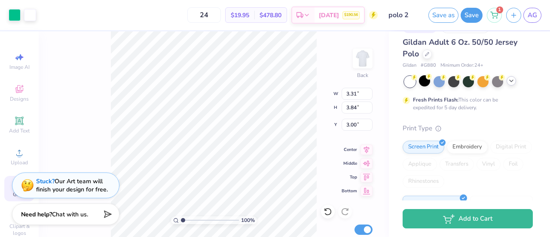
type input "3.00"
click at [307, 103] on div "100 % Back W 3.31 3.31 " H 3.84 3.84 " Y 3.00 3.00 " Center Middle Top Bottom S…" at bounding box center [214, 134] width 350 height 206
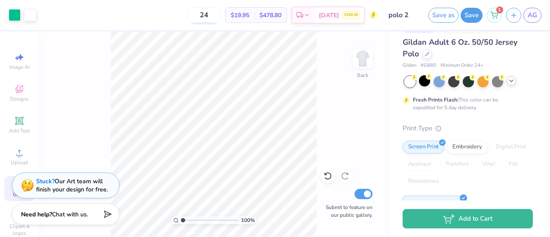
click at [209, 12] on input "24" at bounding box center [204, 14] width 34 height 15
type input "24"
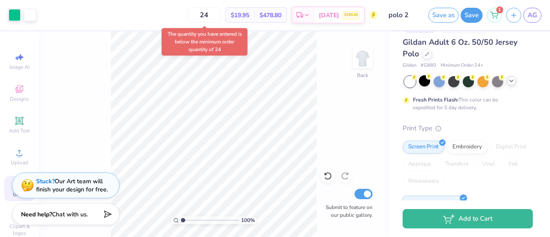
click at [323, 105] on div "100 % Back Submit to feature on our public gallery." at bounding box center [214, 134] width 350 height 206
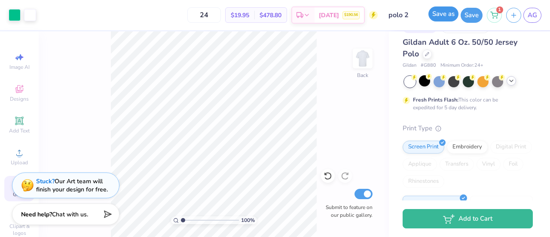
click at [449, 17] on button "Save as" at bounding box center [444, 13] width 30 height 15
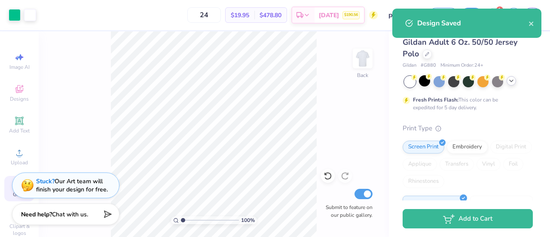
click at [529, 25] on icon "close" at bounding box center [531, 24] width 4 height 4
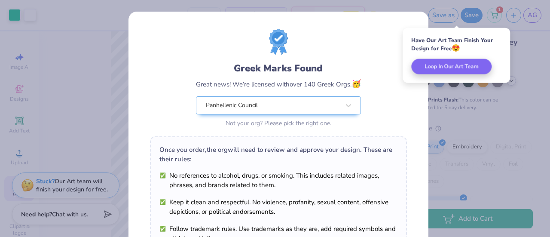
click at [159, 104] on div "Greek Marks Found Great news! We’re licensed with over 140 Greek Orgs. 🥳 Panhel…" at bounding box center [278, 79] width 257 height 101
click at [115, 102] on div "Greek Marks Found Great news! We’re licensed with over 140 Greek Orgs. 🥳 Panhel…" at bounding box center [275, 118] width 550 height 237
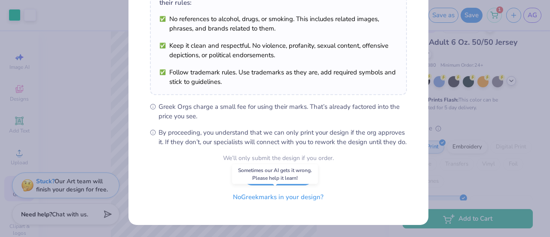
click at [292, 196] on button "No Greek marks in your design?" at bounding box center [278, 197] width 105 height 18
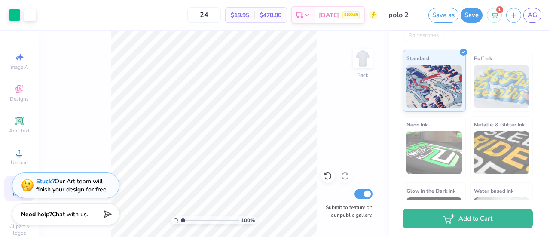
scroll to position [0, 0]
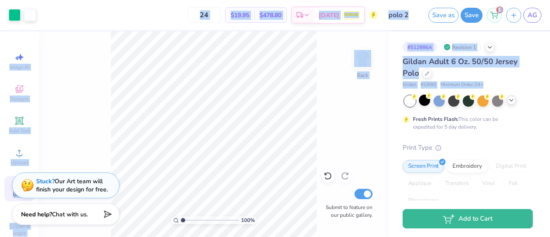
drag, startPoint x: 550, startPoint y: 79, endPoint x: 499, endPoint y: -36, distance: 125.7
click at [499, 0] on html "Art colors 24 $19.95 Per Item $478.80 Total Delivery Sep 5 $190.56 Design Title…" at bounding box center [275, 118] width 550 height 237
click at [336, 82] on div "100 % Back Submit to feature on our public gallery." at bounding box center [214, 134] width 350 height 206
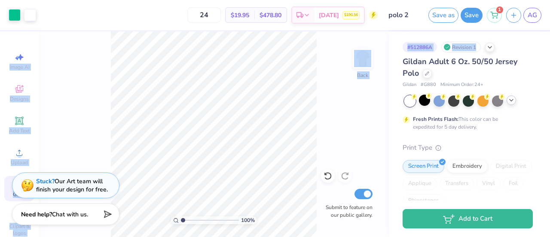
drag, startPoint x: 550, startPoint y: 74, endPoint x: 547, endPoint y: 25, distance: 48.7
click at [547, 25] on div "Art colors 24 $19.95 Per Item $478.80 Total Delivery Sep 5 $190.56 Design Title…" at bounding box center [275, 118] width 550 height 237
click at [105, 94] on div "100 % Back Submit to feature on our public gallery." at bounding box center [214, 134] width 350 height 206
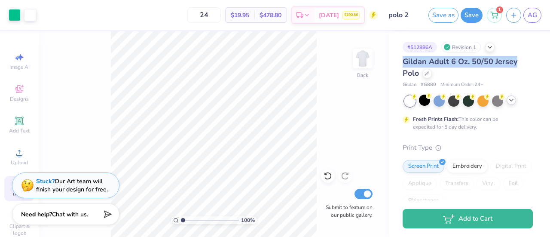
drag, startPoint x: 550, startPoint y: 62, endPoint x: 550, endPoint y: 47, distance: 15.1
click at [550, 47] on div "# 512886A Revision 1 Gildan Adult 6 Oz. 50/50 Jersey Polo Gildan # G880 Minimum…" at bounding box center [469, 115] width 161 height 169
click at [539, 62] on div "# 512886A Revision 1 Gildan Adult 6 Oz. 50/50 Jersey Polo Gildan # G880 Minimum…" at bounding box center [469, 220] width 161 height 378
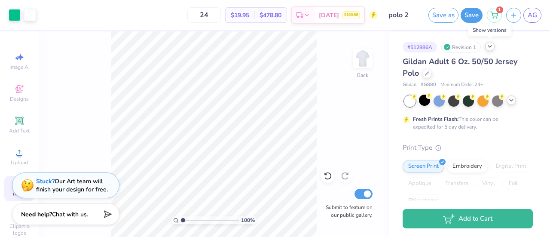
click at [492, 49] on icon at bounding box center [490, 46] width 7 height 7
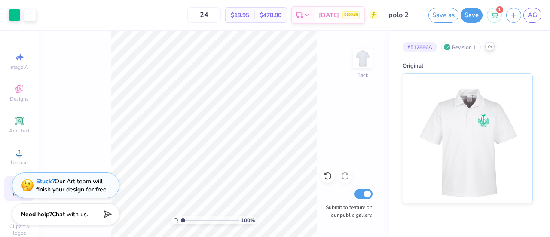
click at [491, 49] on div at bounding box center [489, 46] width 9 height 9
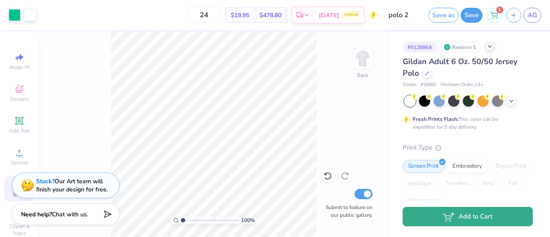
click at [468, 222] on button "Add to Cart" at bounding box center [468, 216] width 130 height 19
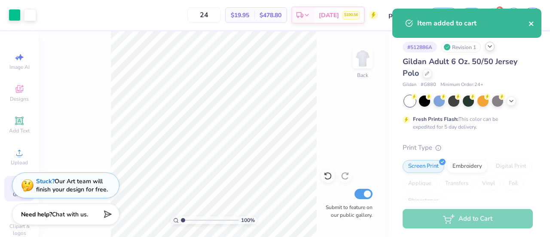
click at [533, 25] on icon "close" at bounding box center [532, 23] width 6 height 7
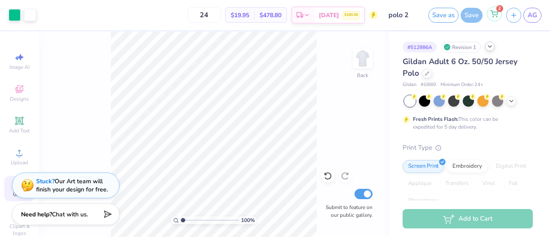
click at [494, 14] on icon at bounding box center [494, 13] width 7 height 4
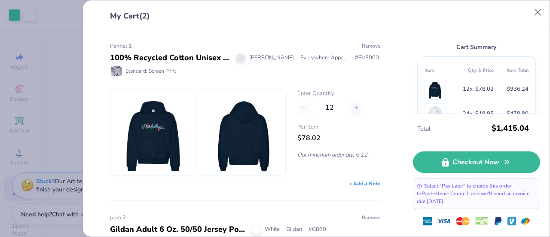
click at [369, 45] on button "Remove" at bounding box center [371, 46] width 19 height 8
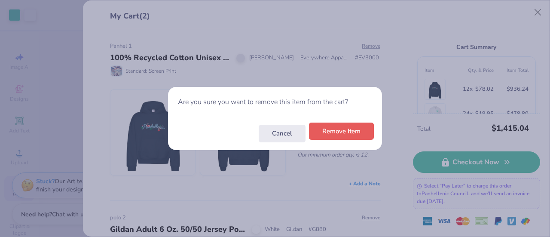
click at [326, 135] on button "Remove Item" at bounding box center [341, 132] width 65 height 18
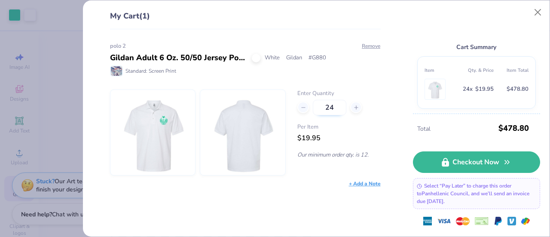
click at [334, 106] on input "24" at bounding box center [330, 107] width 34 height 15
type input "2"
type input "1"
type input "20"
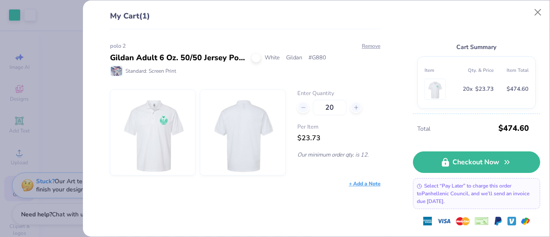
type input "20"
click at [542, 13] on button "Close" at bounding box center [538, 12] width 16 height 16
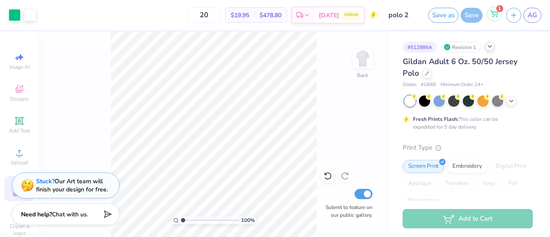
click at [494, 13] on icon at bounding box center [494, 13] width 7 height 4
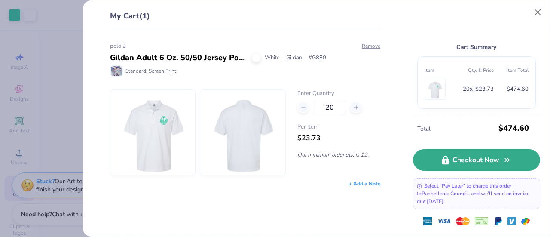
click at [466, 165] on link "Checkout Now" at bounding box center [476, 160] width 127 height 22
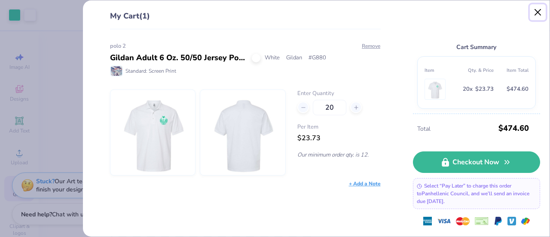
click at [535, 16] on button "Close" at bounding box center [538, 12] width 16 height 16
